Goal: Task Accomplishment & Management: Manage account settings

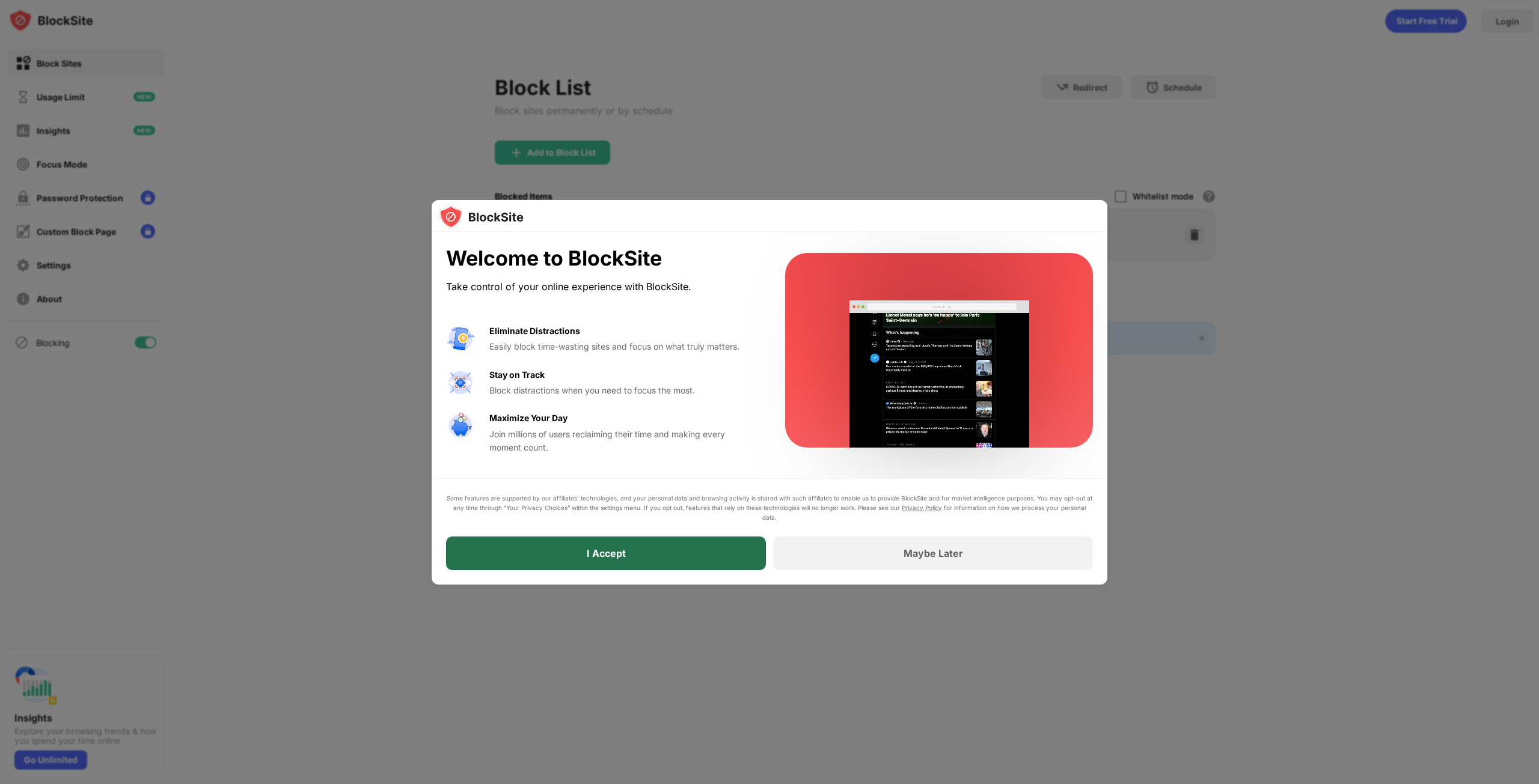
click at [682, 554] on div "I Accept" at bounding box center [606, 554] width 319 height 34
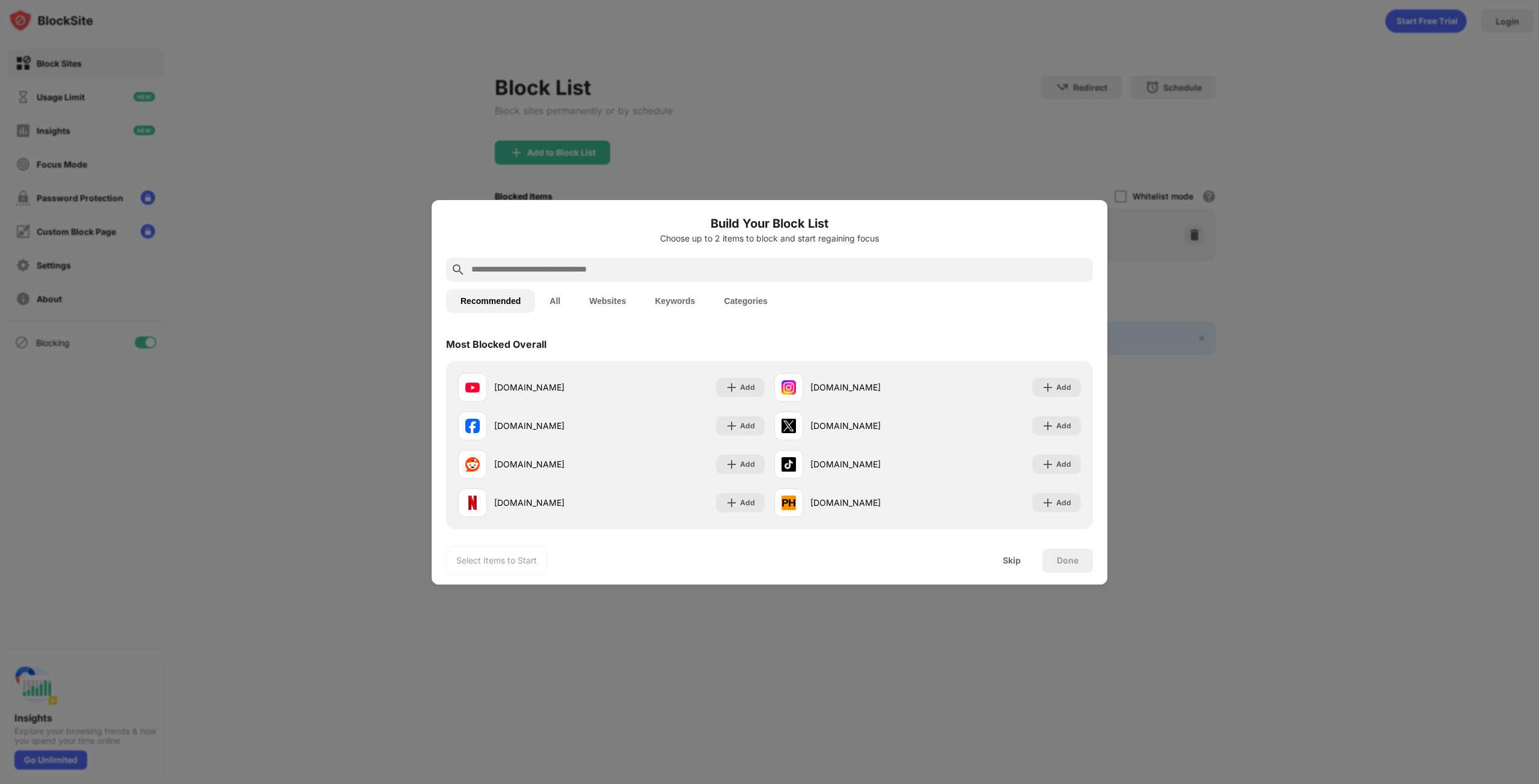
click at [570, 272] on input "text" at bounding box center [779, 270] width 618 height 15
click at [714, 263] on input "text" at bounding box center [779, 270] width 618 height 15
paste input "**********"
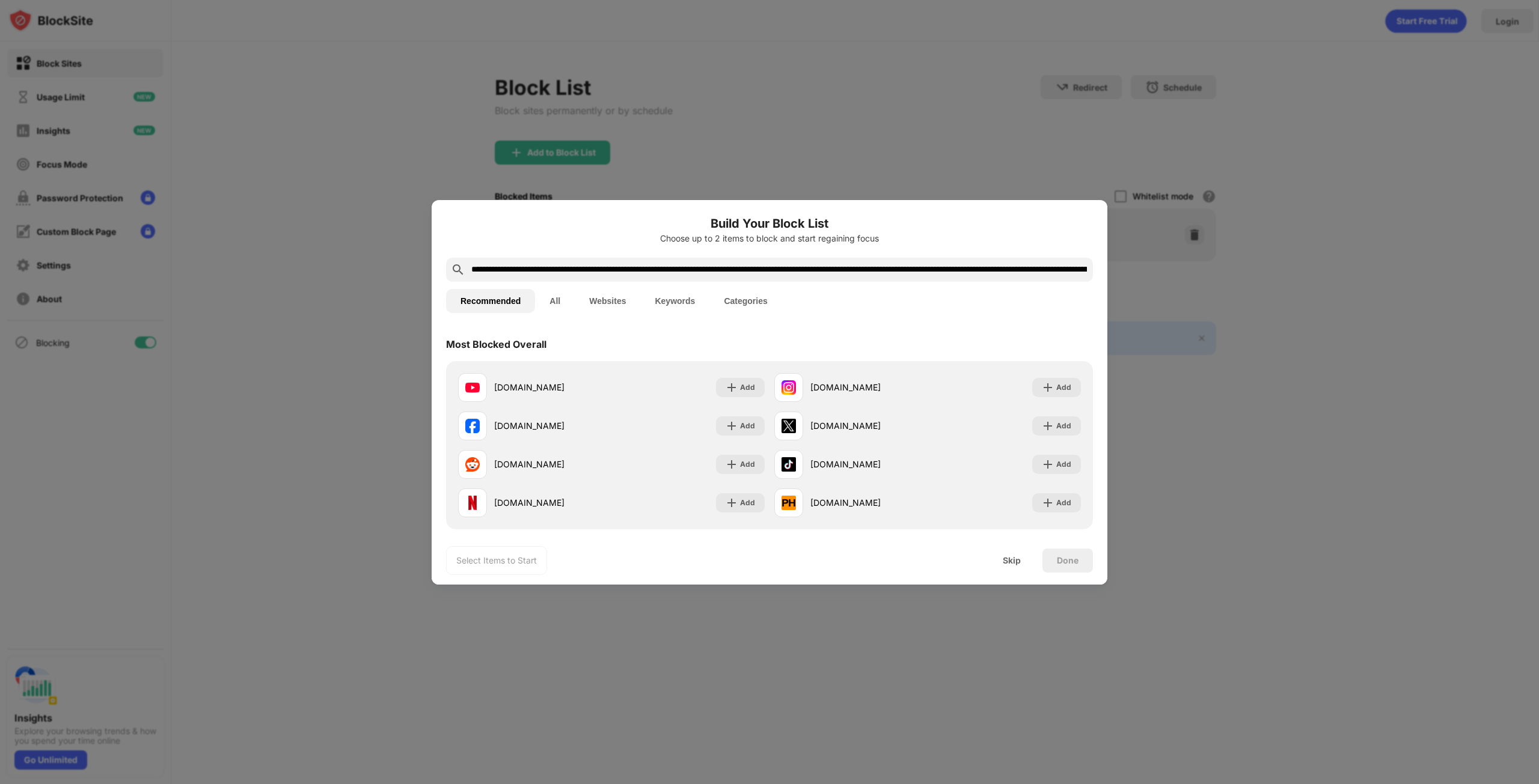
scroll to position [0, 1097]
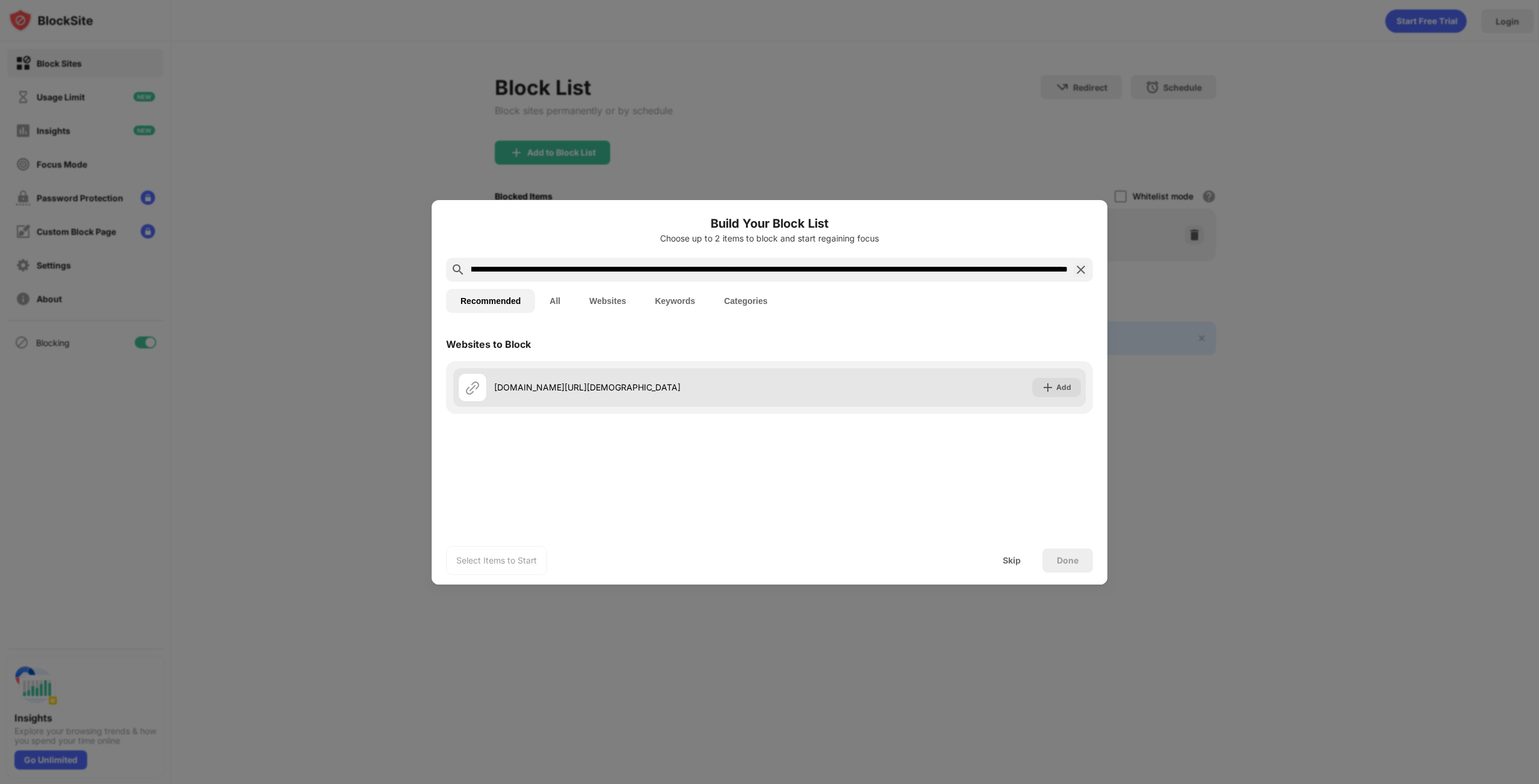
type input "**********"
click at [714, 387] on div "phicippics.com/click.php?key=d2hjubl92fb5n8sf0cg0&type=Push&age=0&creative_id=5…" at bounding box center [632, 387] width 275 height 13
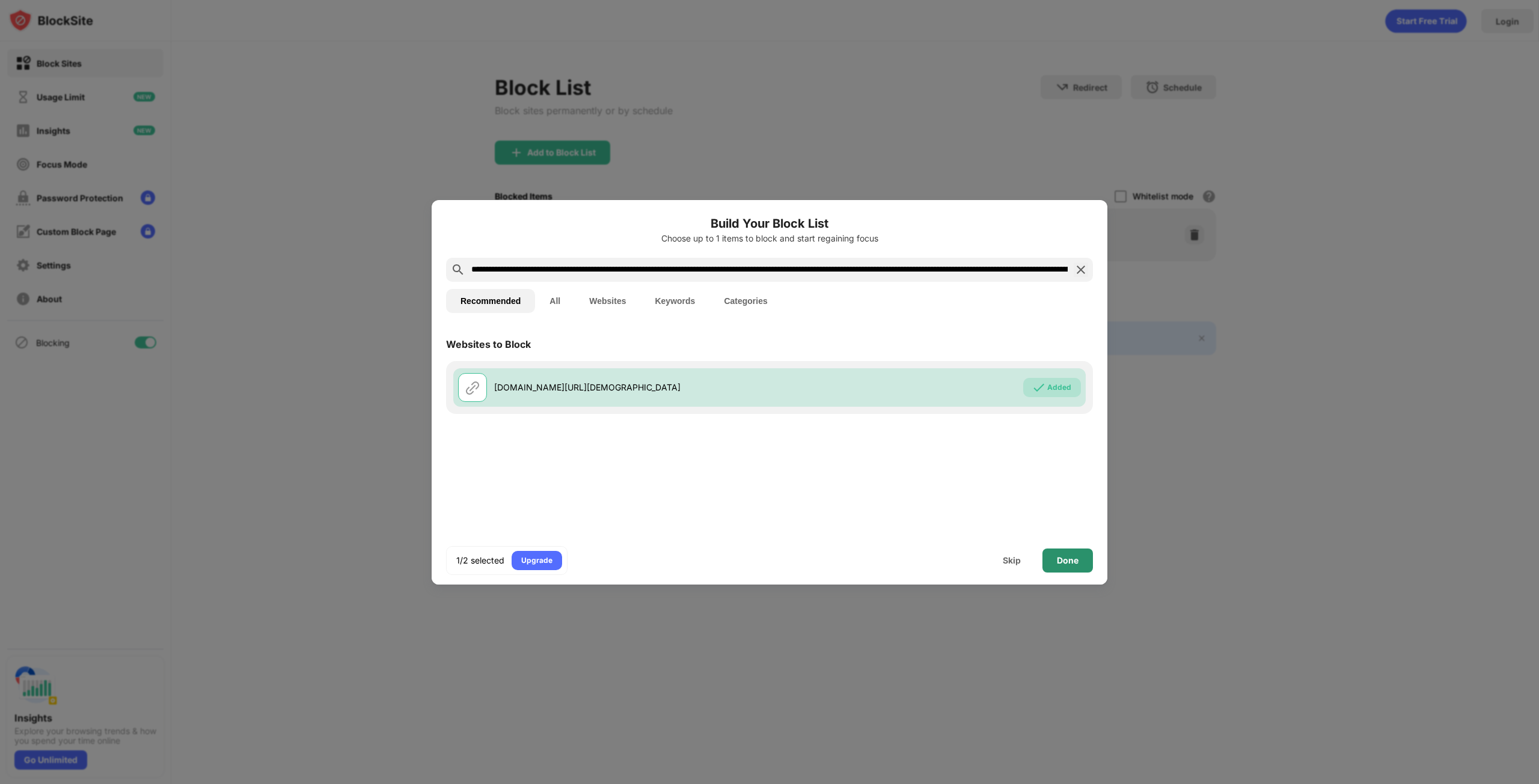
click at [1066, 563] on div "Done" at bounding box center [1068, 561] width 22 height 10
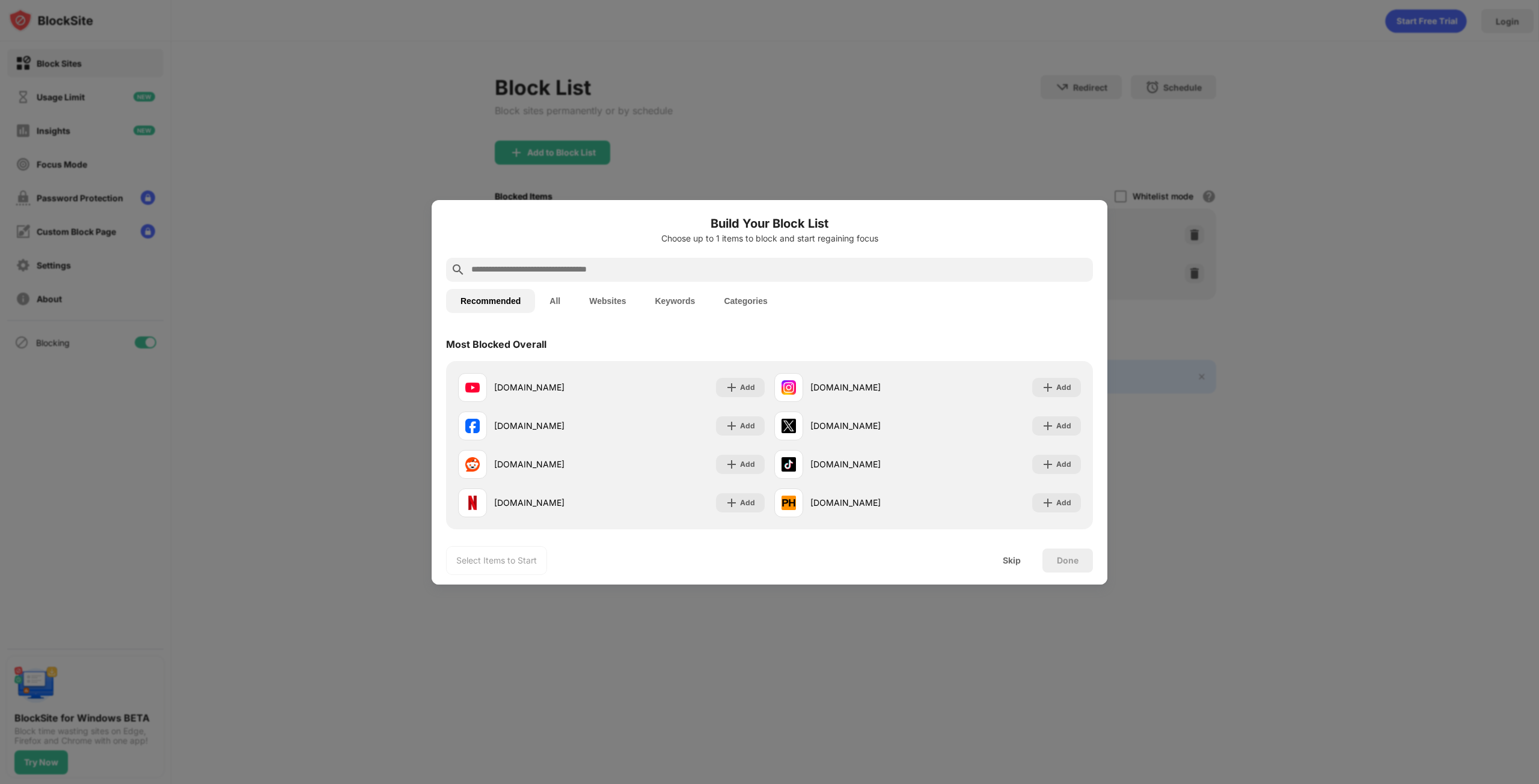
click at [795, 267] on input "text" at bounding box center [779, 270] width 618 height 15
paste input "**********"
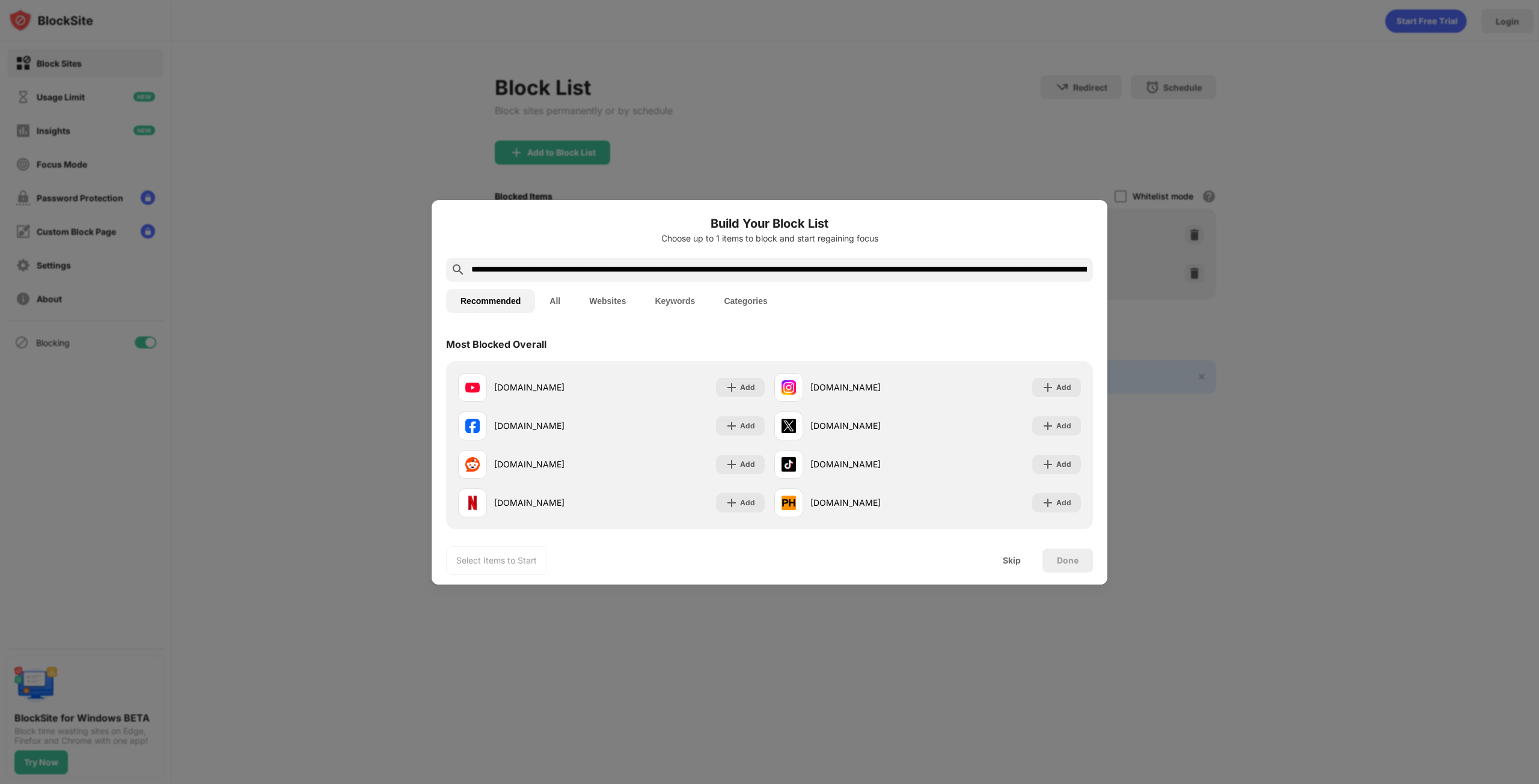
scroll to position [0, 1097]
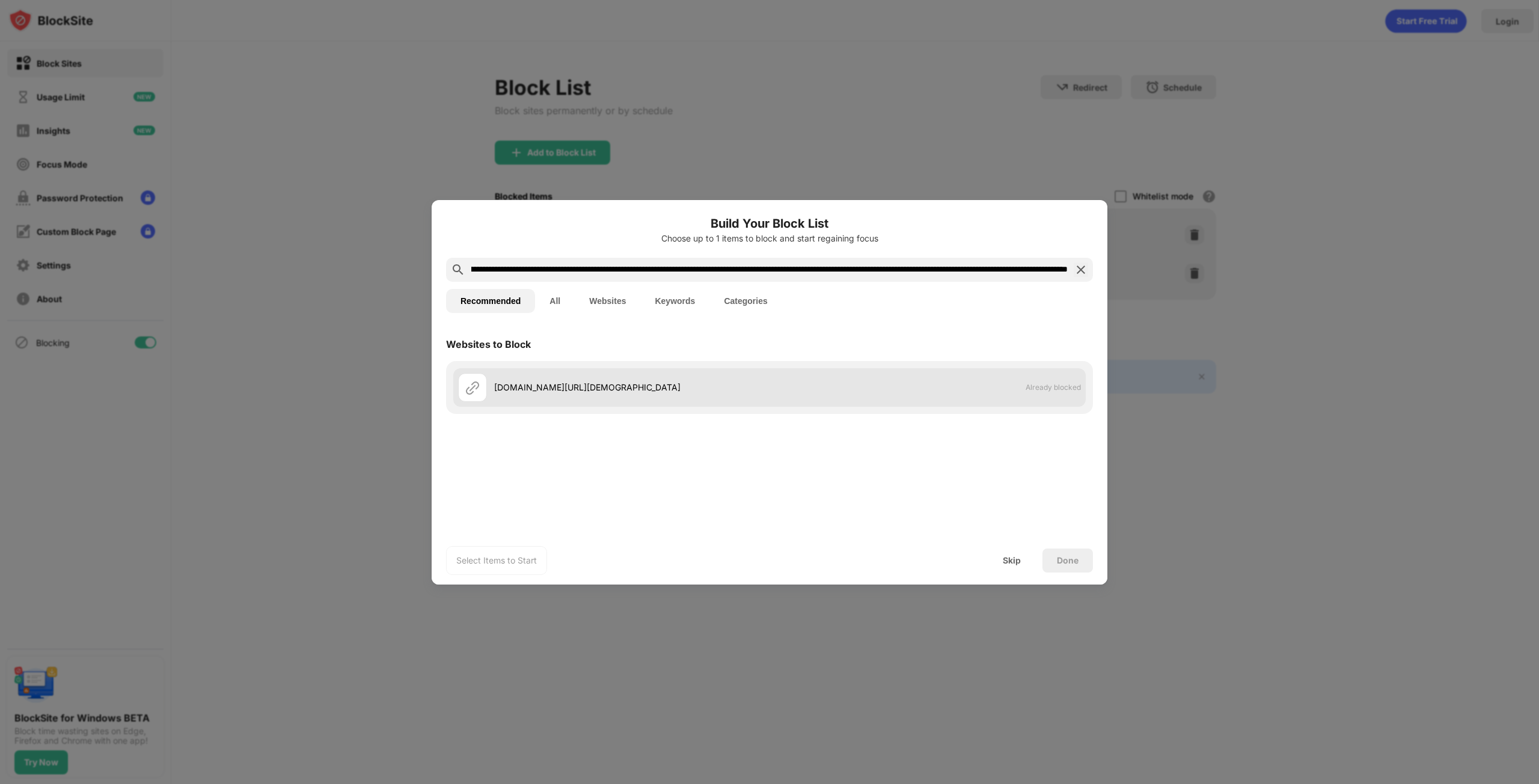
type input "**********"
click at [671, 372] on div "phicippics.com/click.php?key=d2hjubl92fb5n8sf0cg0&type=Push&age=0&creative_id=5…" at bounding box center [769, 388] width 632 height 39
click at [852, 403] on div "phicippics.com/click.php?key=d2hjubl92fb5n8sf0cg0&type=Push&age=0&creative_id=5…" at bounding box center [769, 388] width 632 height 39
click at [769, 394] on div "phicippics.com/click.php?key=d2hjubl92fb5n8sf0cg0&type=Push&age=0&creative_id=5…" at bounding box center [632, 387] width 275 height 13
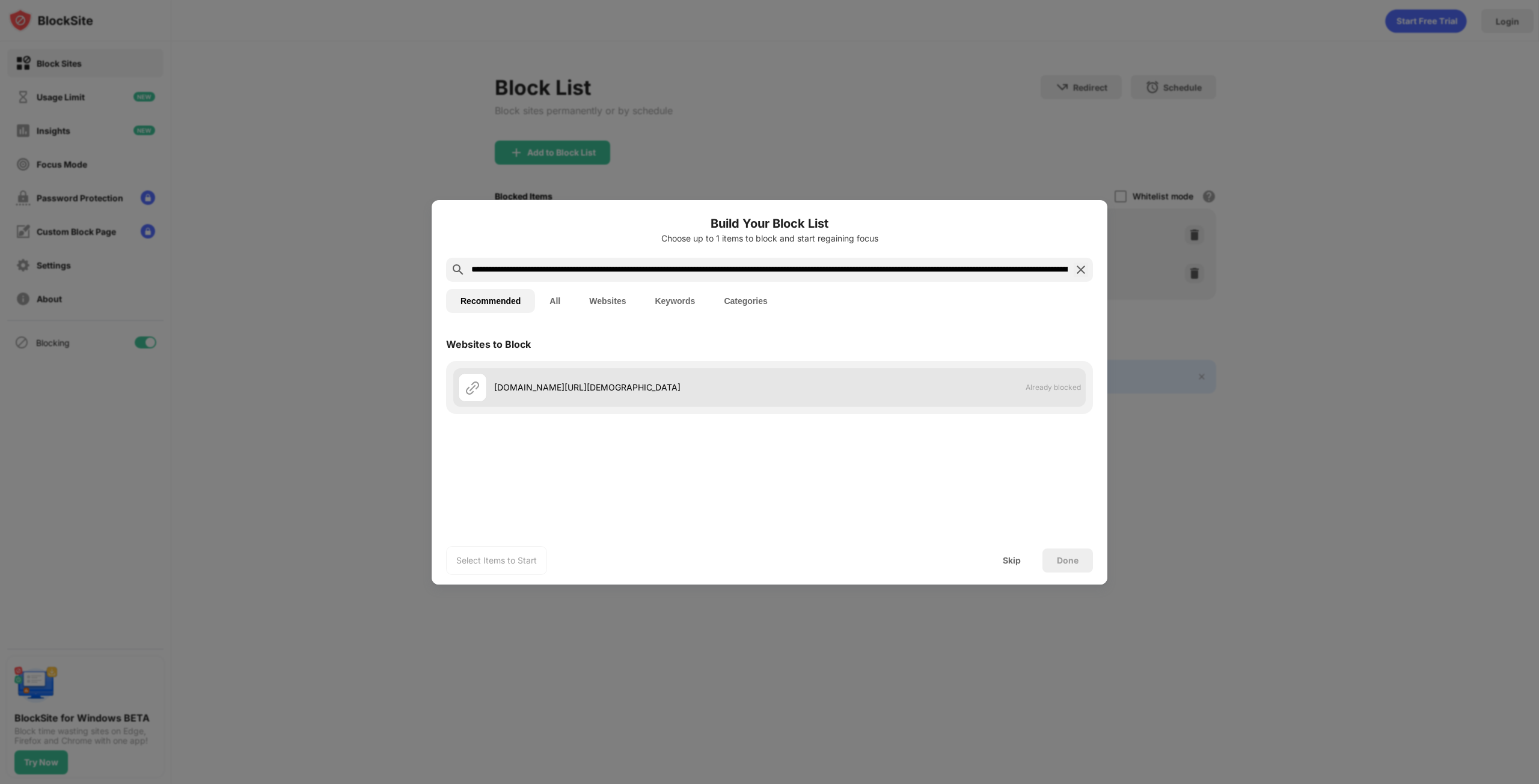
click at [667, 391] on div "phicippics.com/click.php?key=d2hjubl92fb5n8sf0cg0&type=Push&age=0&creative_id=5…" at bounding box center [632, 387] width 275 height 13
click at [666, 391] on div "phicippics.com/click.php?key=d2hjubl92fb5n8sf0cg0&type=Push&age=0&creative_id=5…" at bounding box center [632, 387] width 275 height 13
drag, startPoint x: 812, startPoint y: 381, endPoint x: 766, endPoint y: 361, distance: 50.2
click at [769, 381] on div "phicippics.com/click.php?key=d2hjubl92fb5n8sf0cg0&type=Push&age=0&creative_id=5…" at bounding box center [632, 387] width 275 height 13
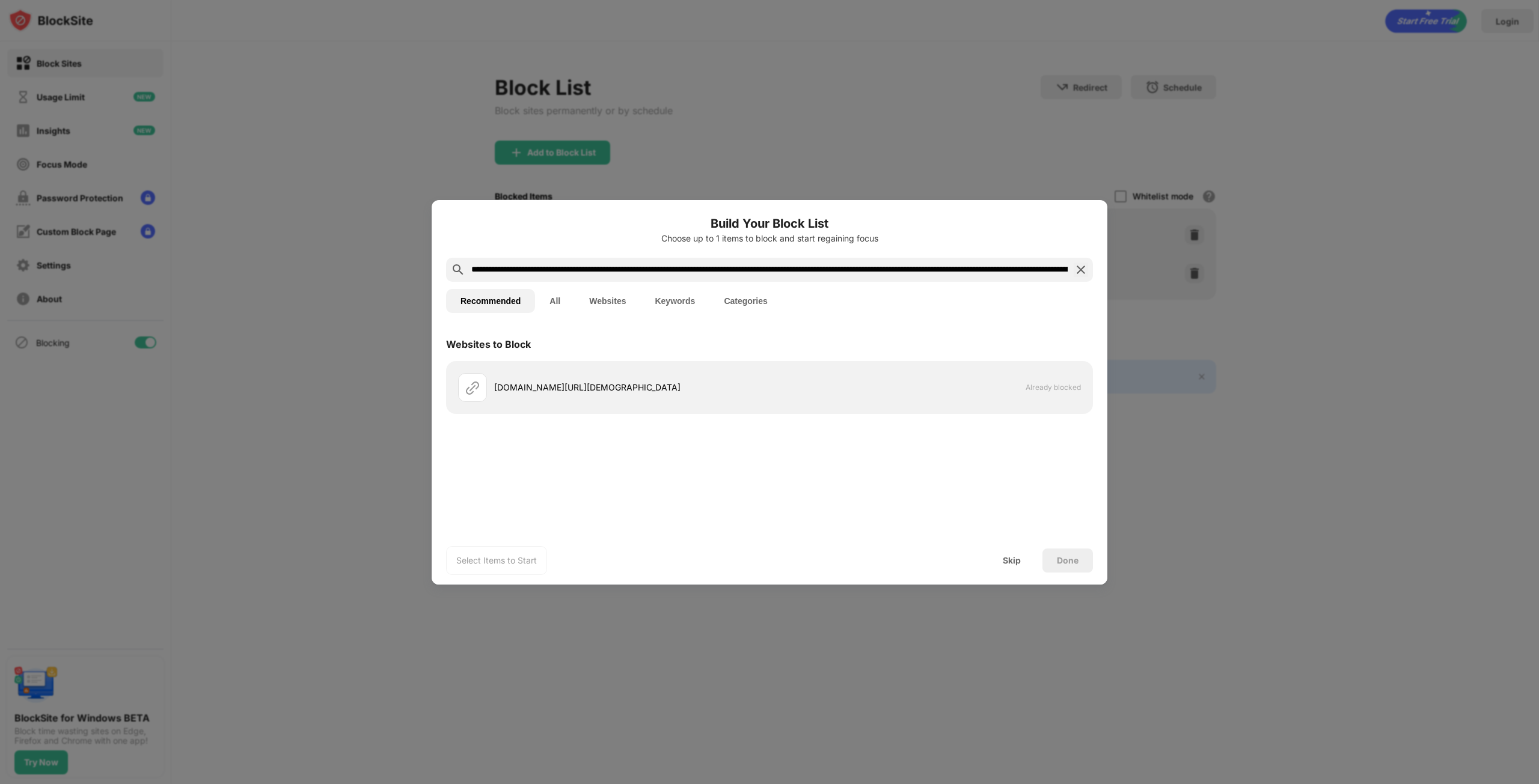
click at [1056, 561] on div "Done" at bounding box center [1068, 561] width 50 height 24
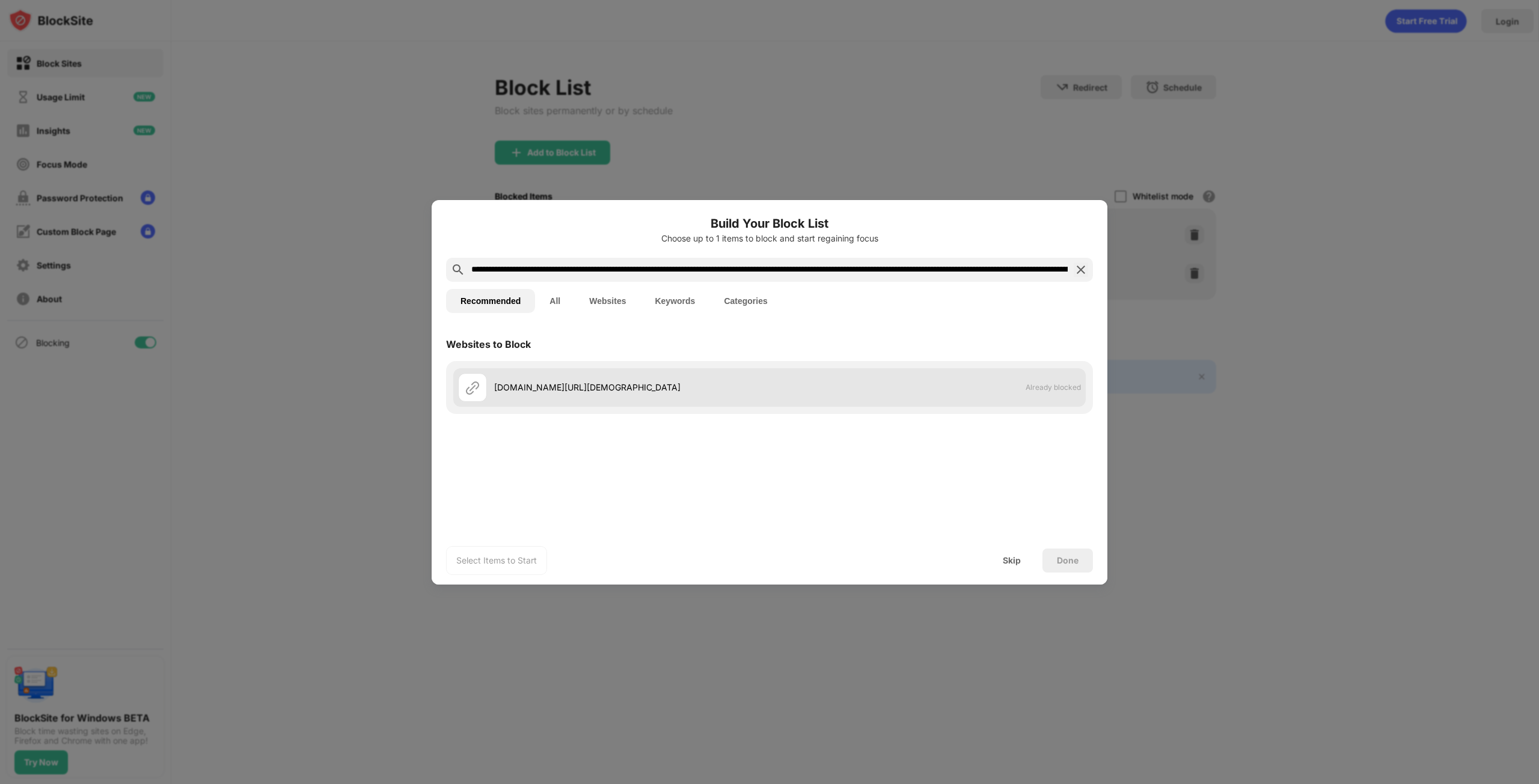
click at [769, 394] on div "phicippics.com/click.php?key=d2hjubl92fb5n8sf0cg0&type=Push&age=0&creative_id=5…" at bounding box center [632, 387] width 275 height 13
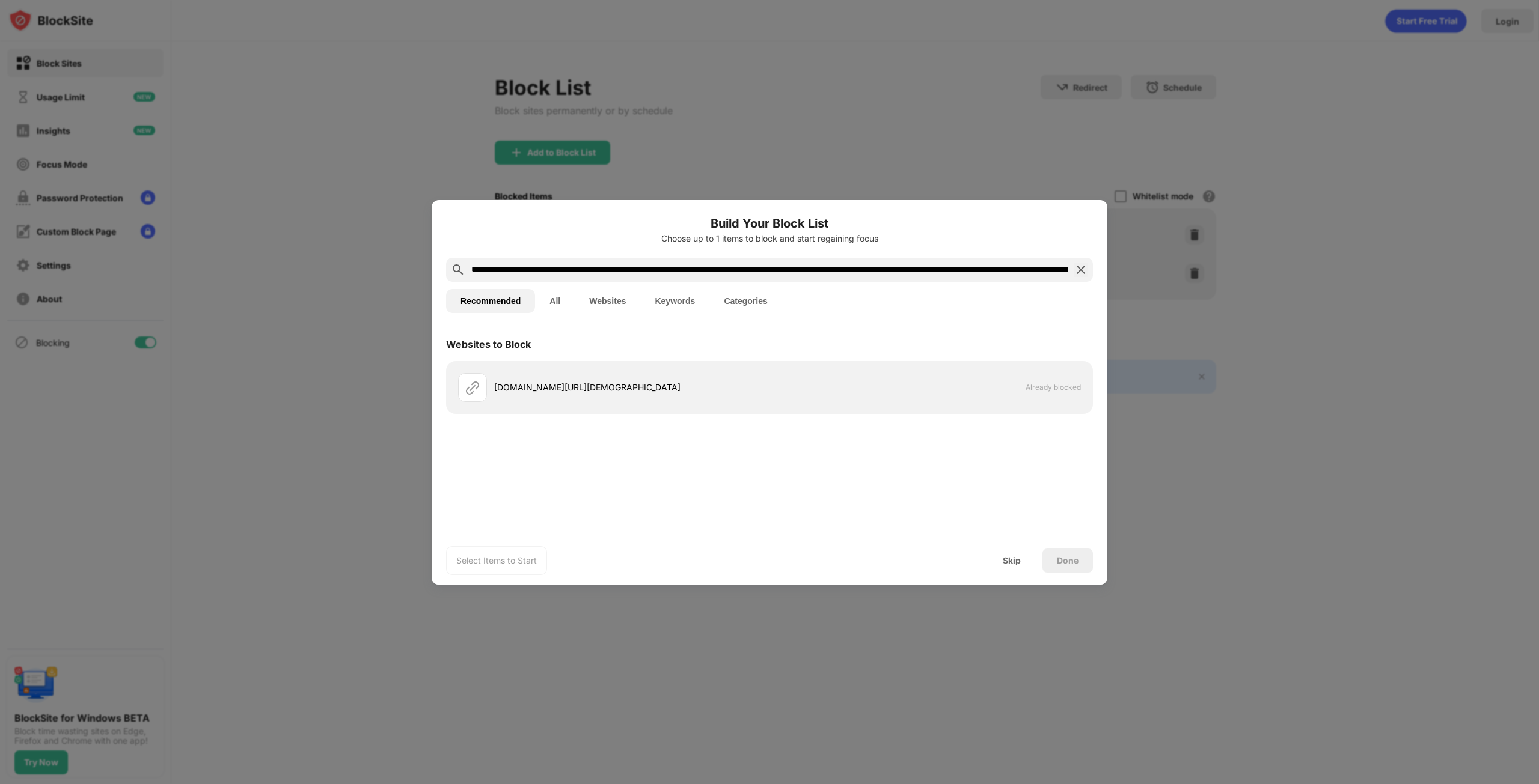
scroll to position [0, 1067]
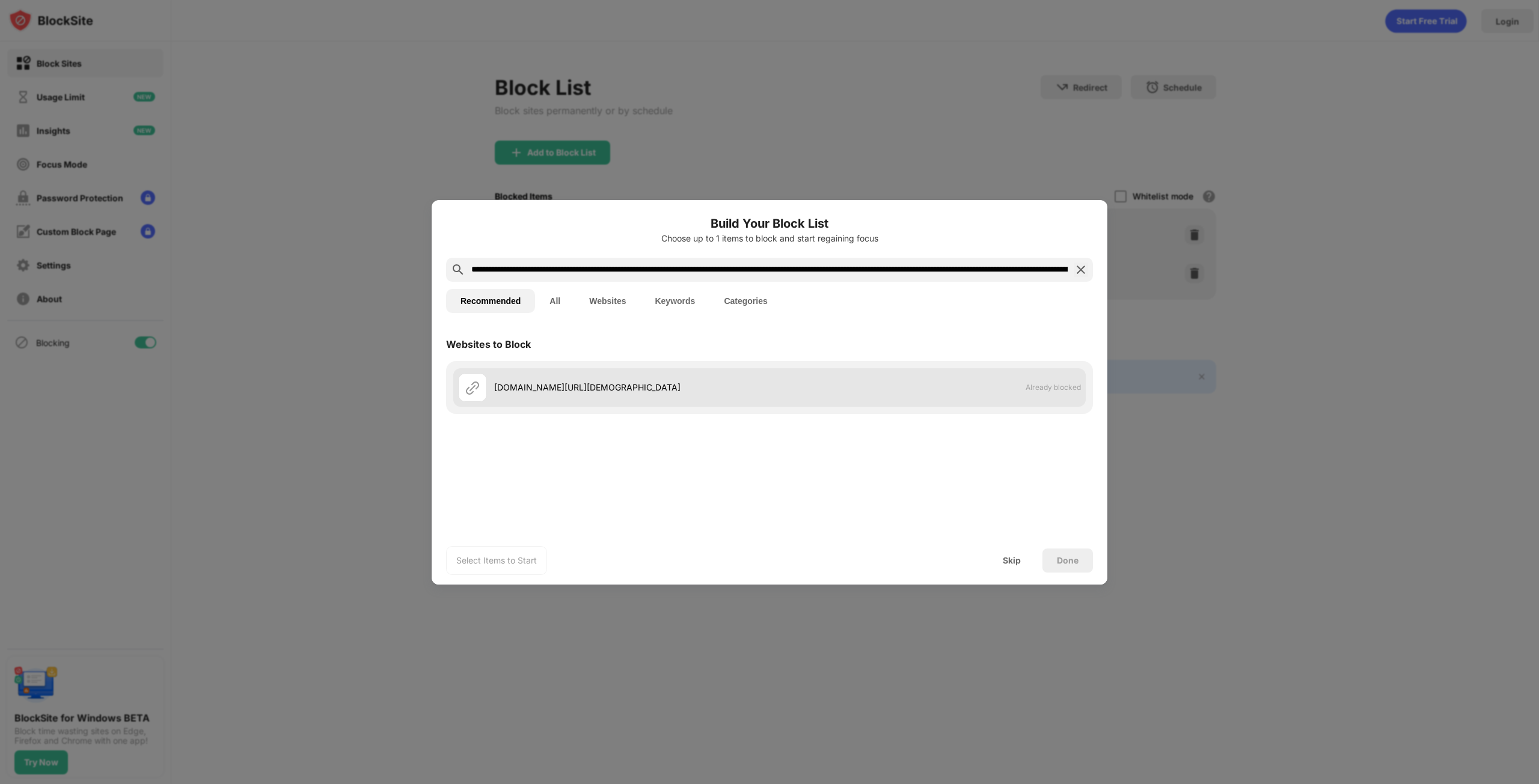
click at [769, 381] on div "phicippics.com/click.php?key=d2hjubl92fb5n8sf0cg0&type=Push&age=0&creative_id=5…" at bounding box center [632, 387] width 275 height 13
drag, startPoint x: 924, startPoint y: 377, endPoint x: 897, endPoint y: 386, distance: 28.5
click at [769, 386] on div "phicippics.com/click.php?key=d2hjubl92fb5n8sf0cg0&type=Push&age=0&creative_id=5…" at bounding box center [632, 387] width 275 height 13
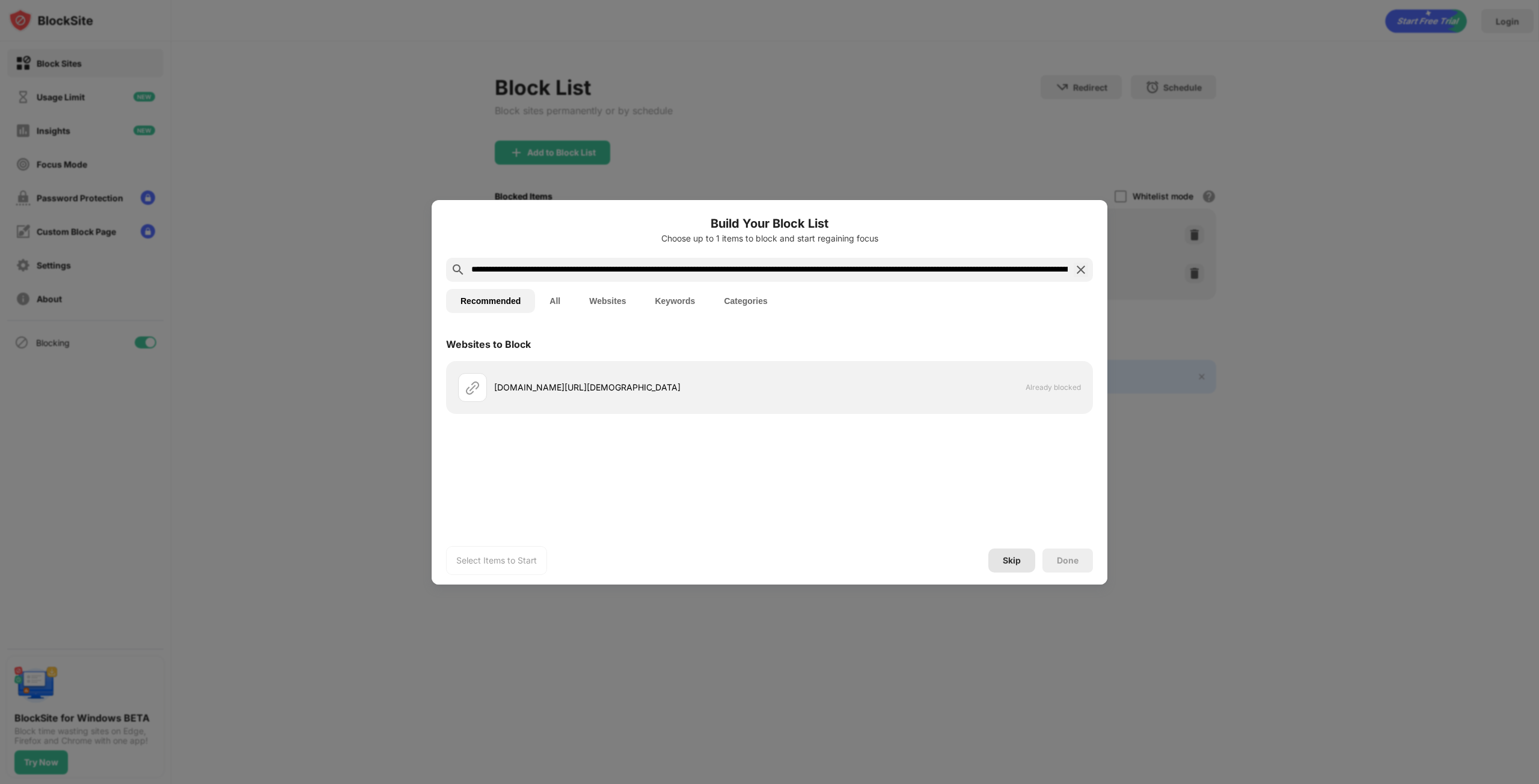
click at [1009, 562] on div "Skip" at bounding box center [1012, 561] width 18 height 10
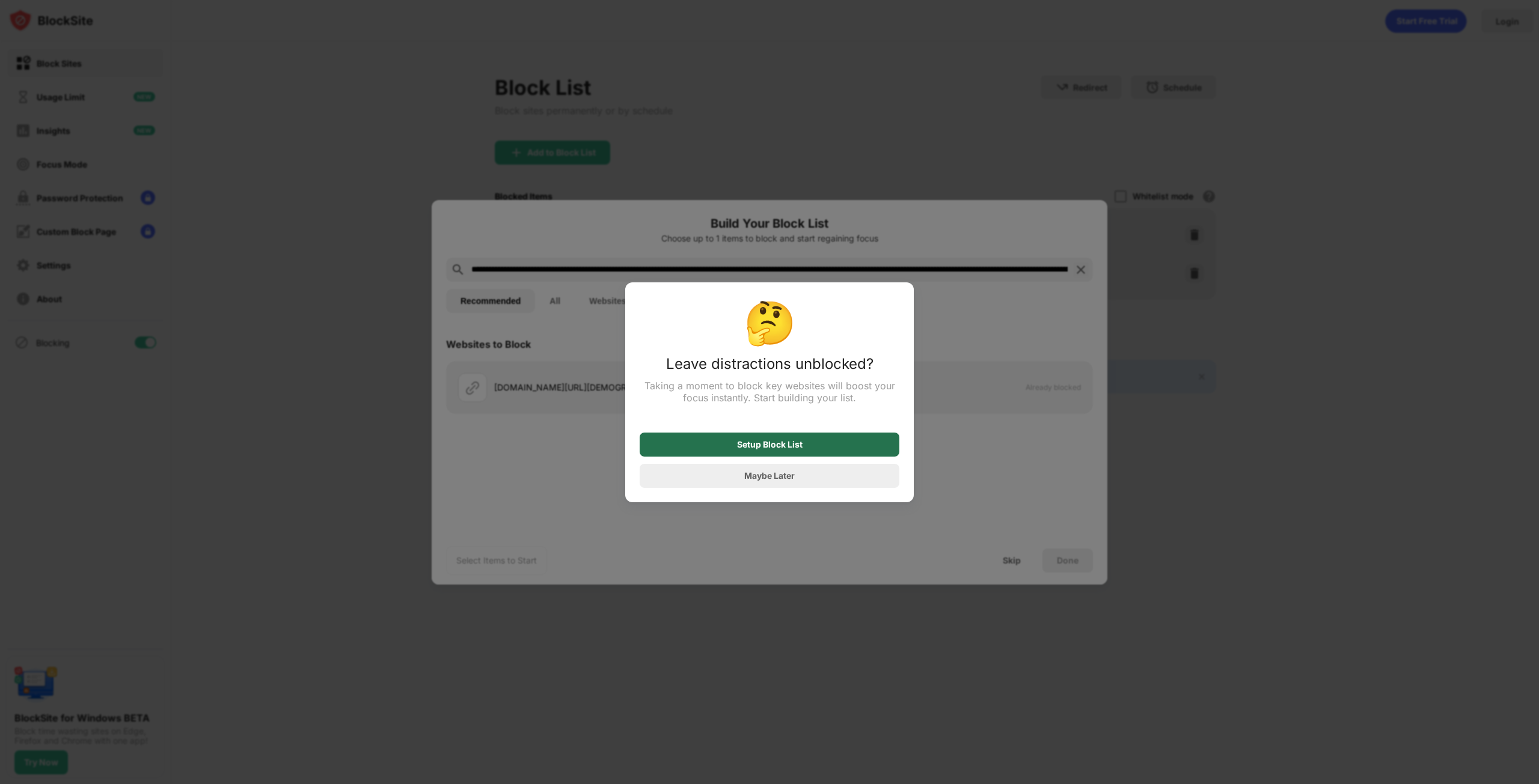
click at [806, 451] on div "Setup Block List" at bounding box center [769, 445] width 260 height 24
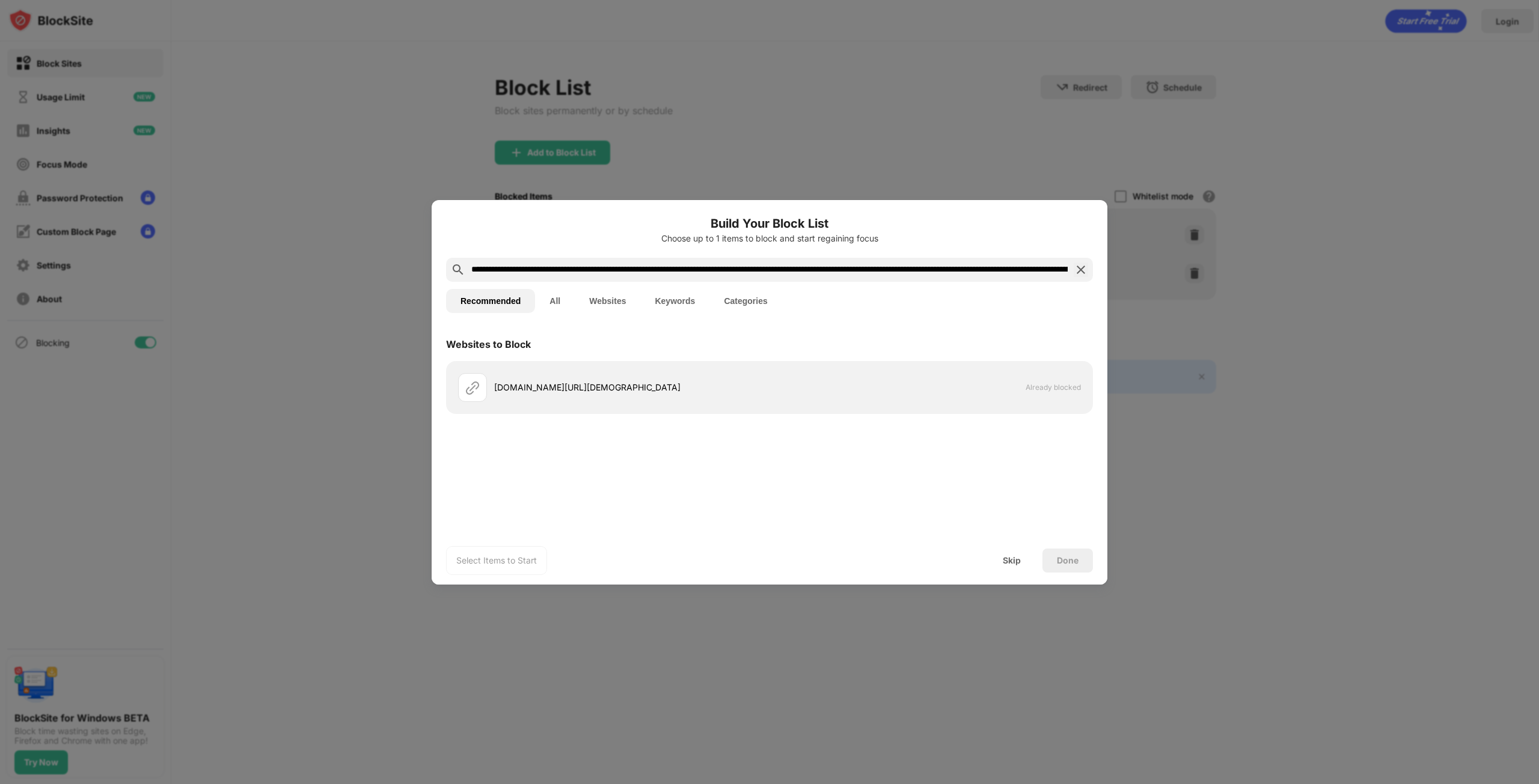
drag, startPoint x: 734, startPoint y: 135, endPoint x: 739, endPoint y: 137, distance: 5.4
click at [734, 135] on div at bounding box center [769, 392] width 1539 height 784
click at [603, 273] on input "**********" at bounding box center [769, 270] width 598 height 15
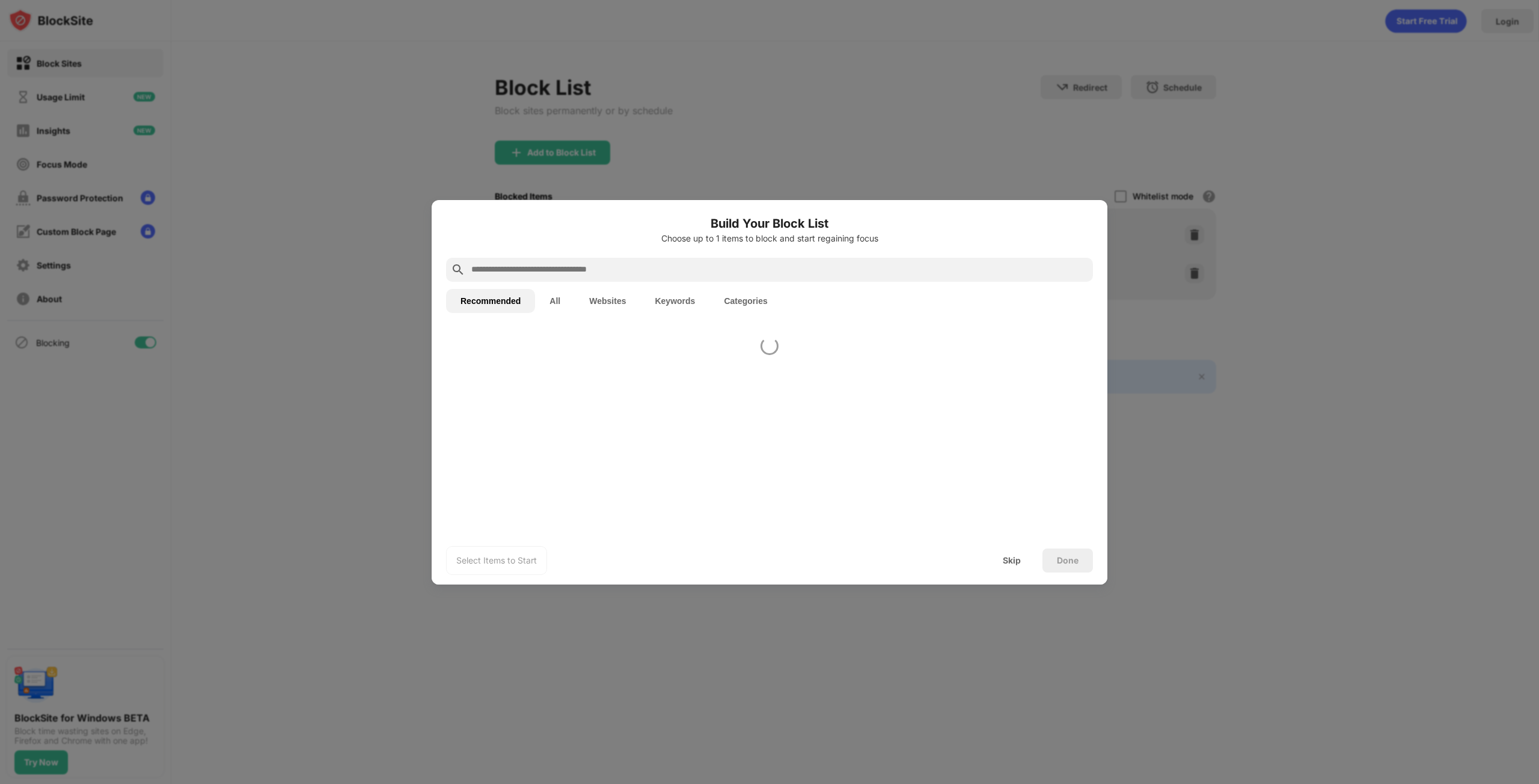
paste input "**********"
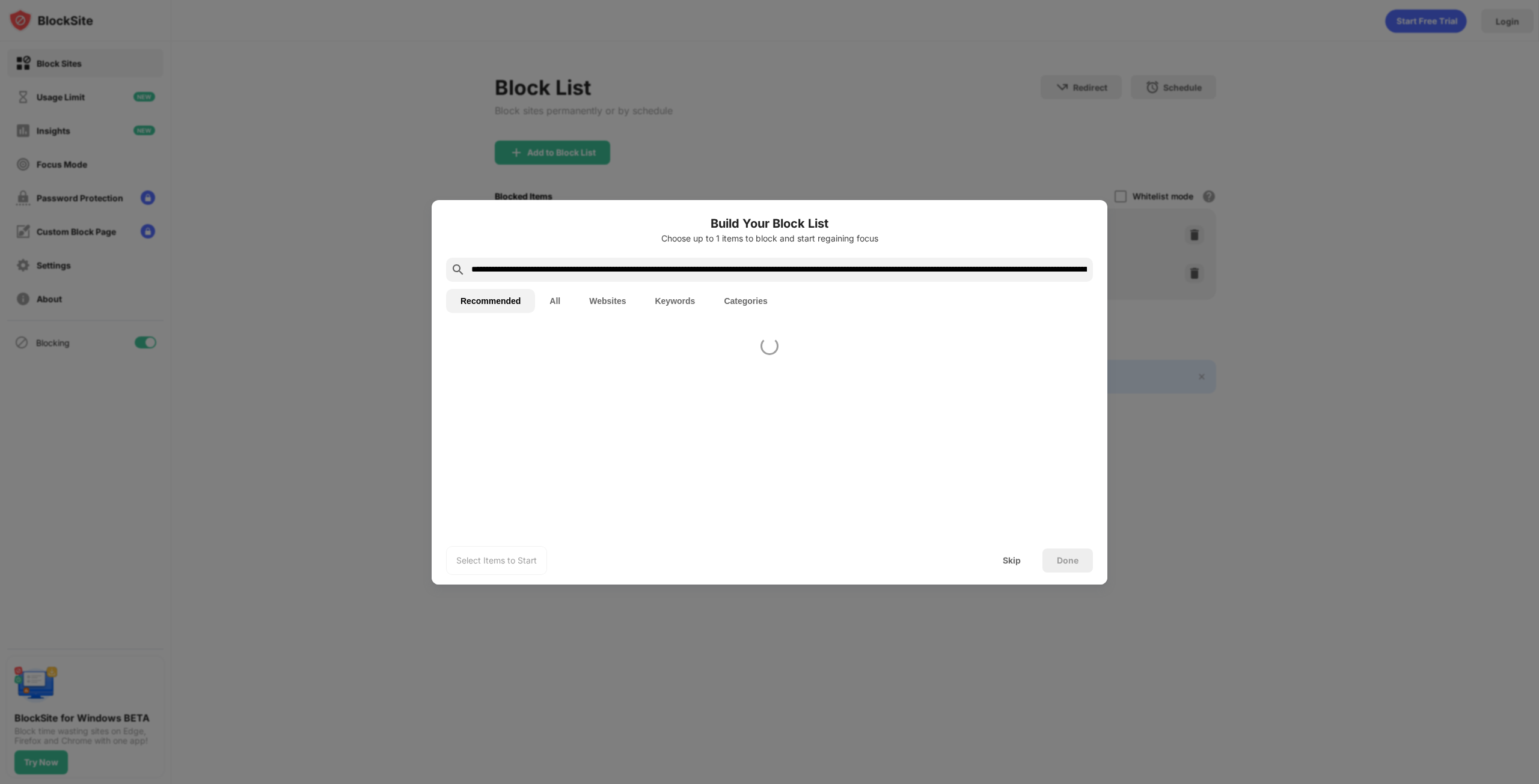
scroll to position [0, 1097]
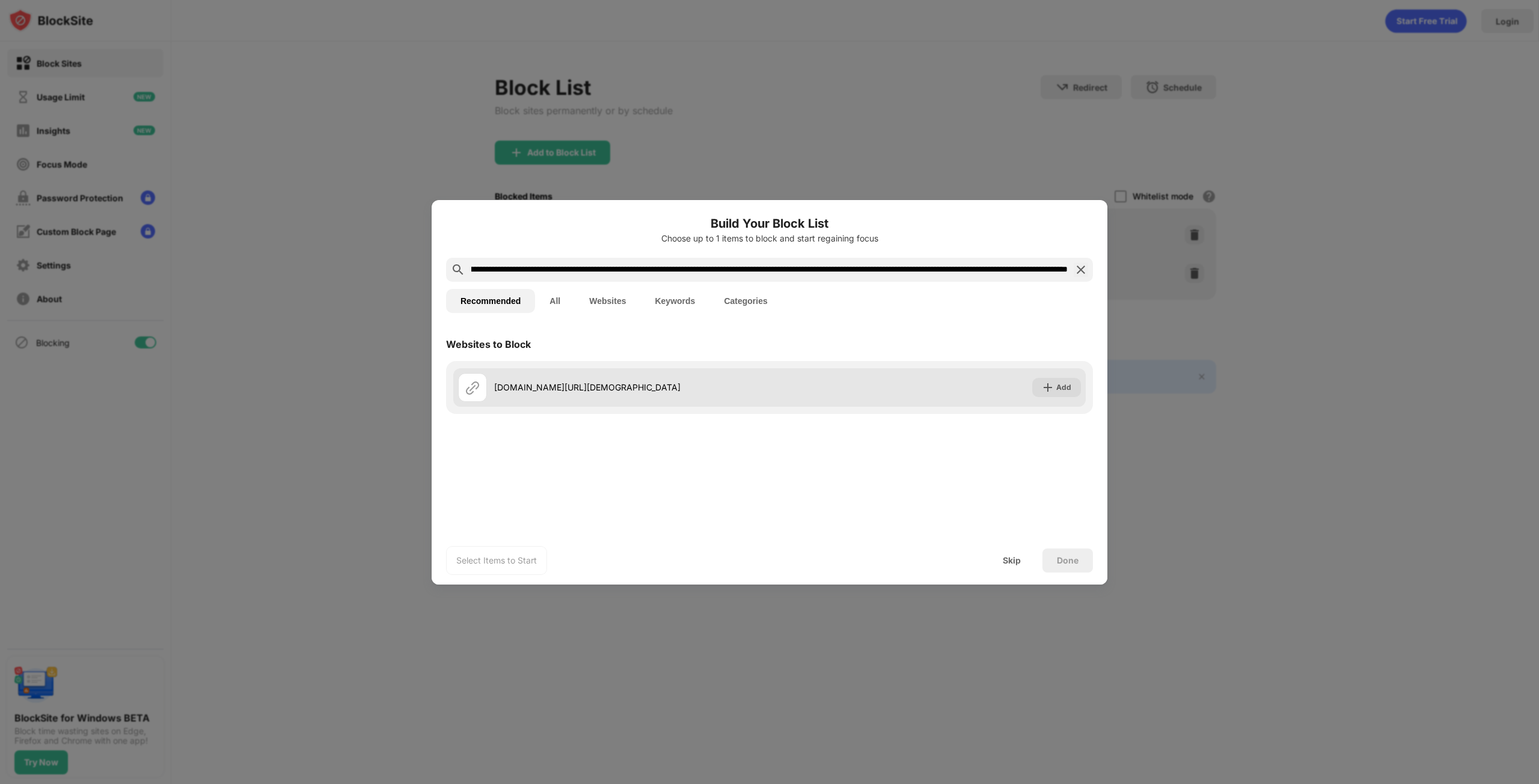
type input "**********"
click at [753, 391] on div "phicippics.com/click.php?key=d2hjubl92fb5n8sf0cg0&type=Push&age=0&creative_id=5…" at bounding box center [632, 387] width 275 height 13
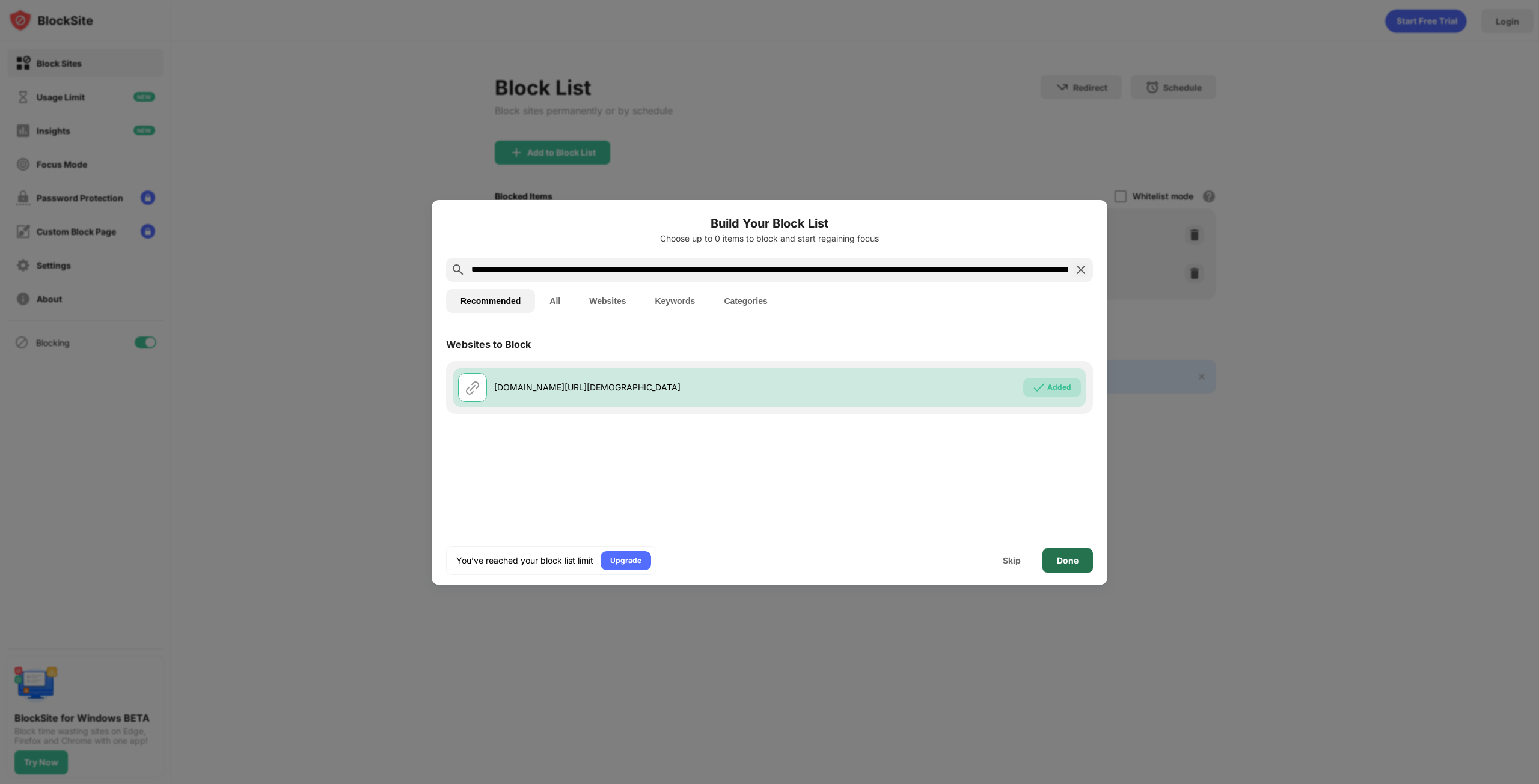
click at [1055, 559] on div "Done" at bounding box center [1068, 561] width 50 height 24
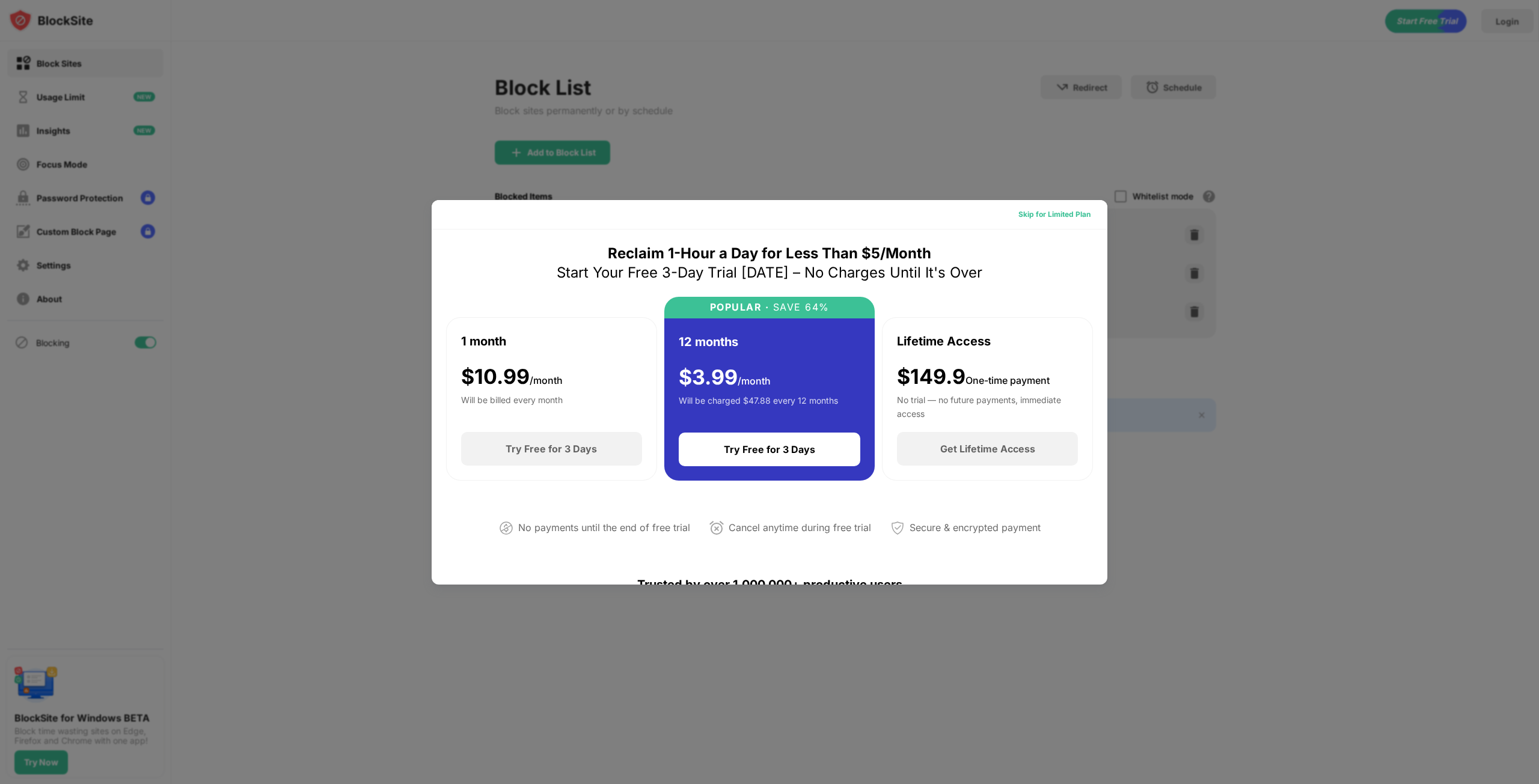
click at [1055, 217] on div "Skip for Limited Plan" at bounding box center [1054, 214] width 72 height 12
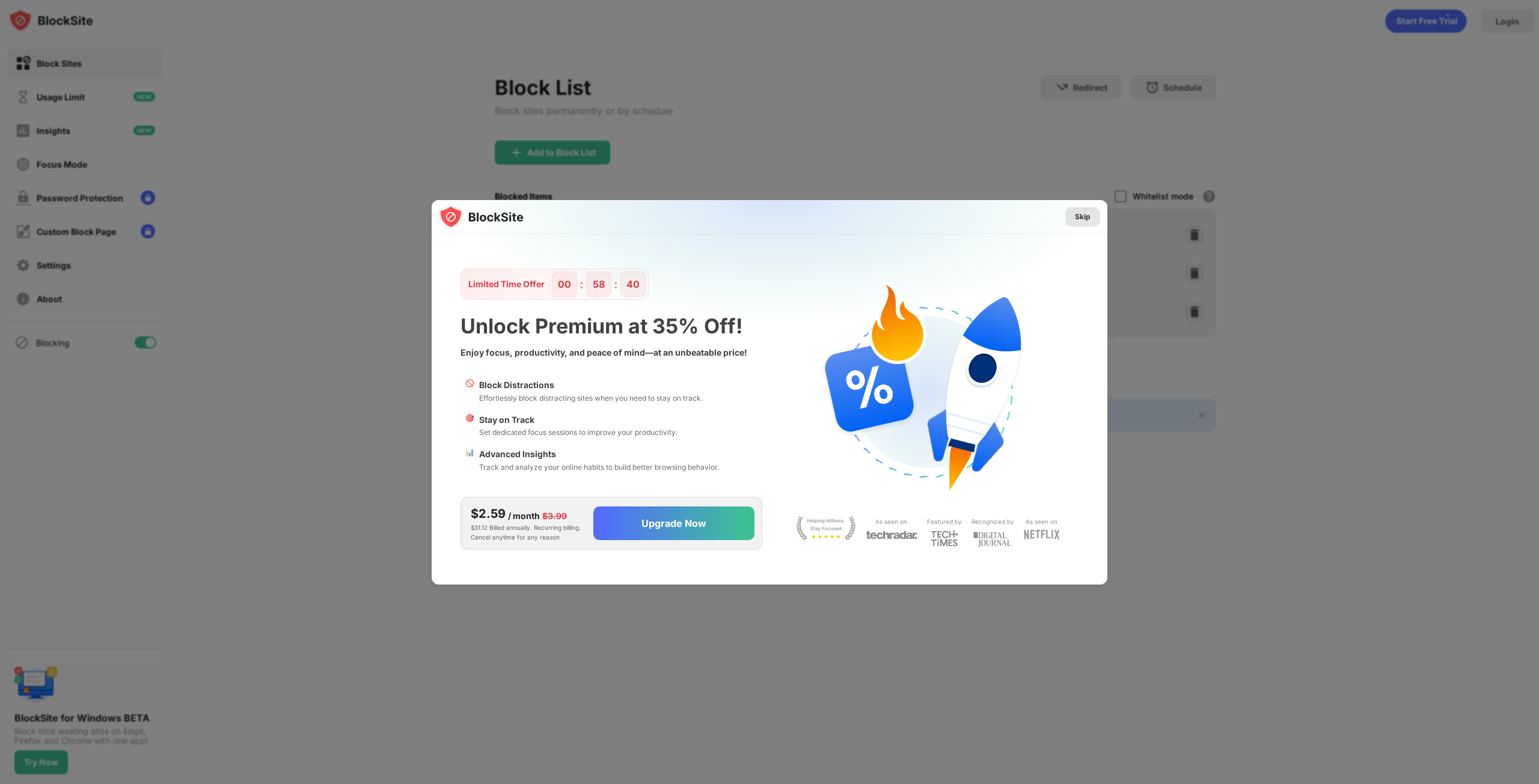
click at [1086, 217] on div "Skip" at bounding box center [1082, 217] width 15 height 12
